Goal: Communication & Community: Answer question/provide support

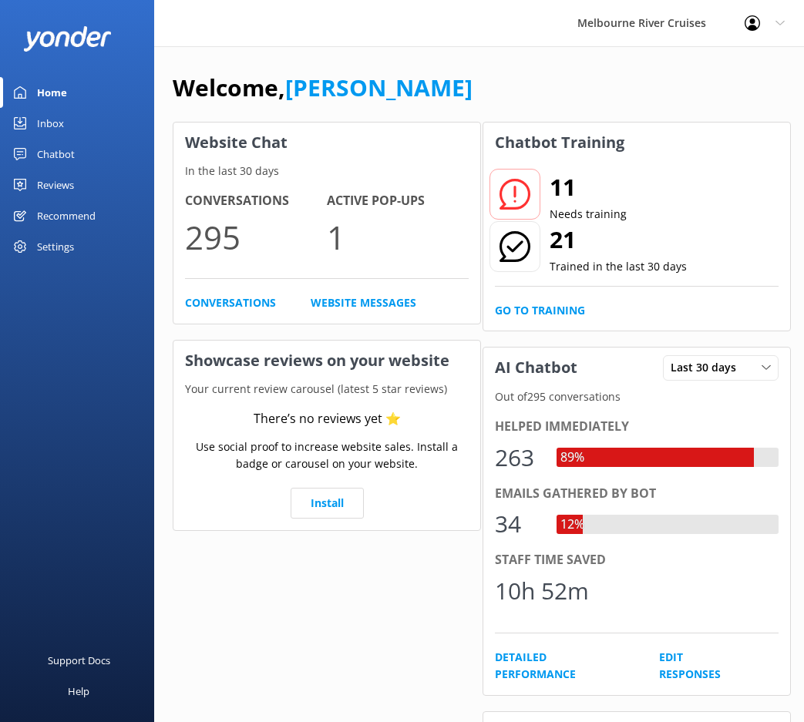
click at [47, 119] on div "Inbox" at bounding box center [50, 123] width 27 height 31
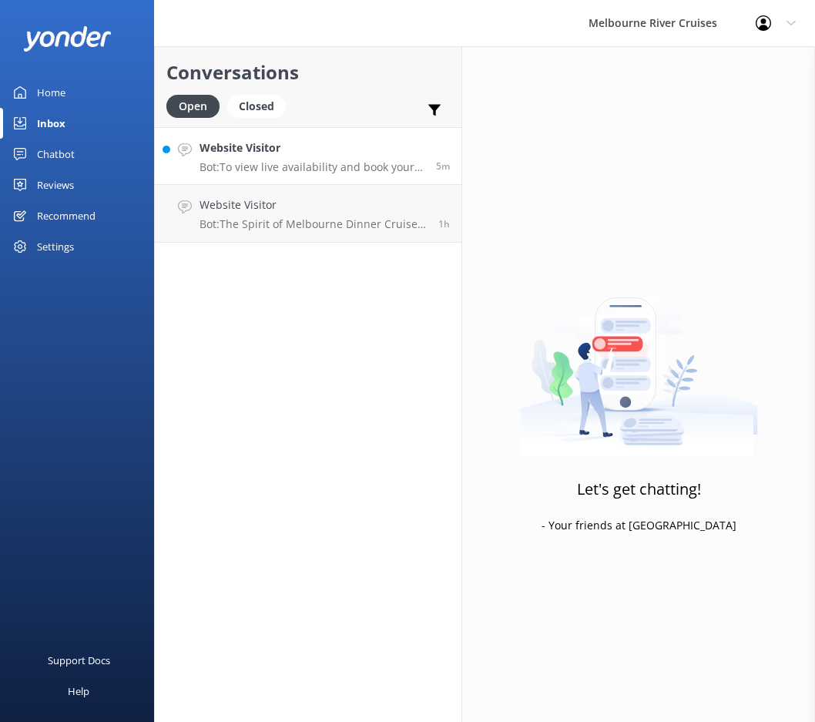
click at [250, 157] on div "Website Visitor Bot: To view live availability and book your Melbourne River Cr…" at bounding box center [312, 155] width 225 height 33
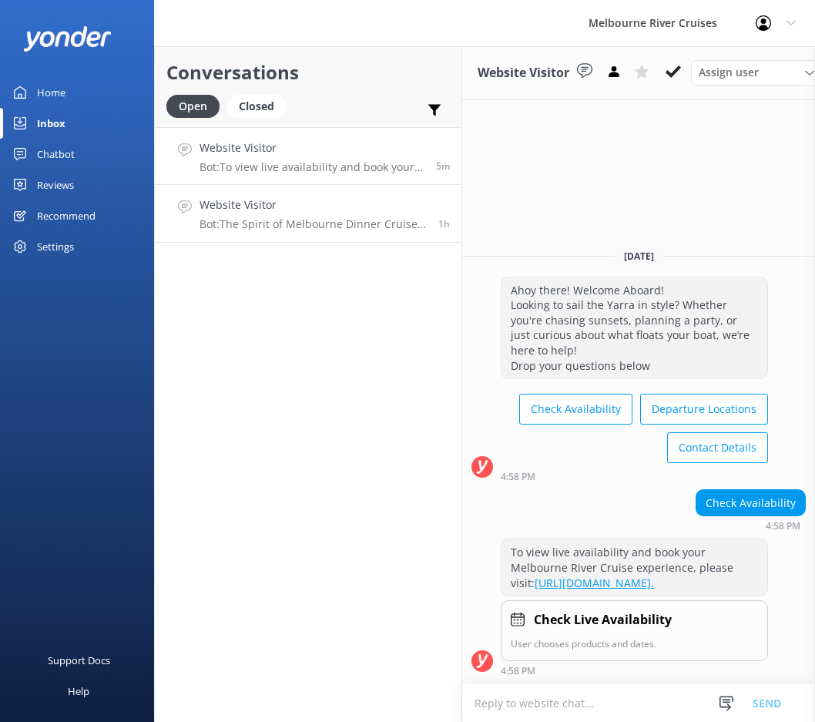
click at [287, 207] on h4 "Website Visitor" at bounding box center [313, 204] width 227 height 17
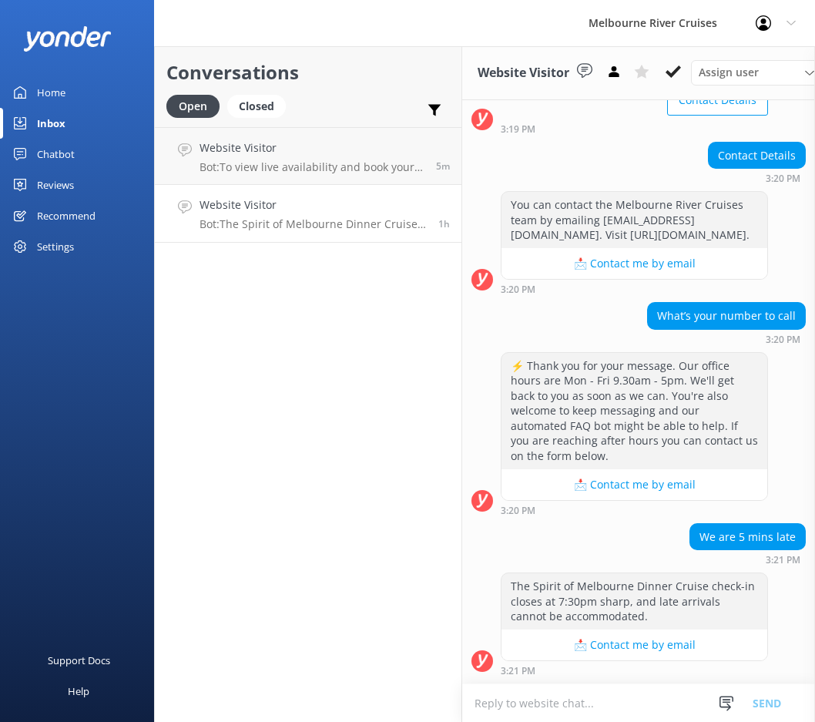
scroll to position [239, 0]
